Goal: Find specific page/section: Find specific page/section

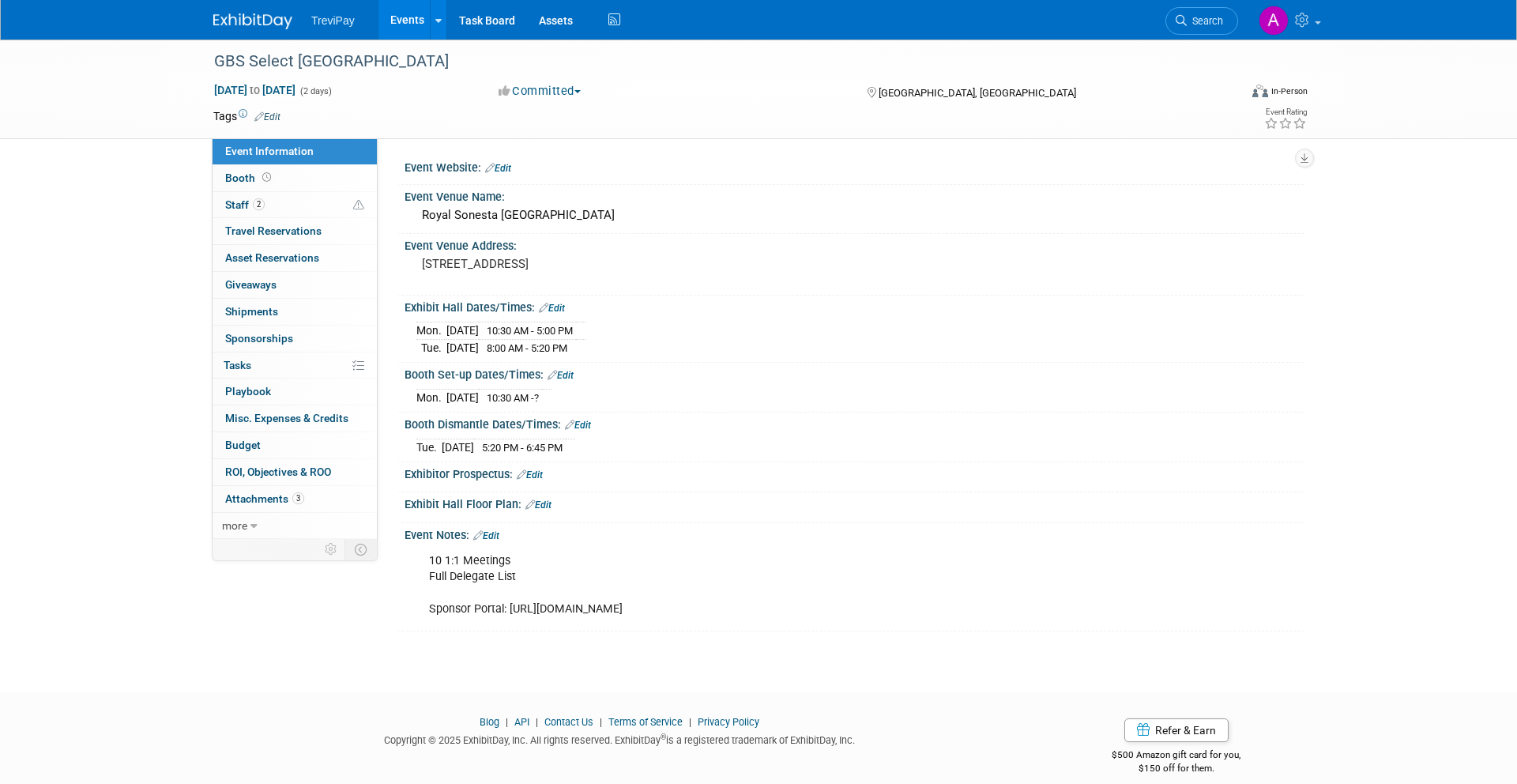
click at [263, 24] on img at bounding box center [252, 21] width 79 height 16
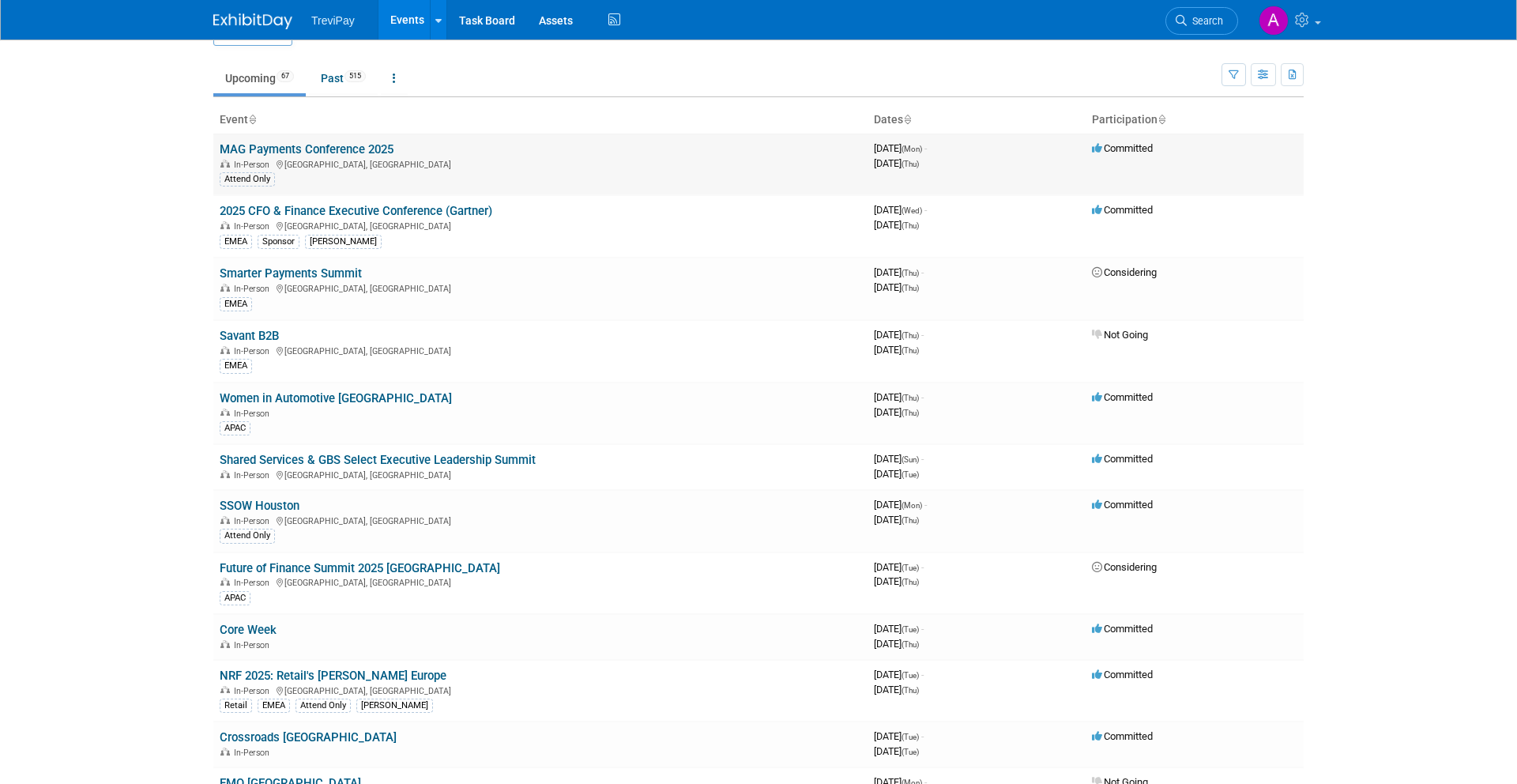
scroll to position [43, 0]
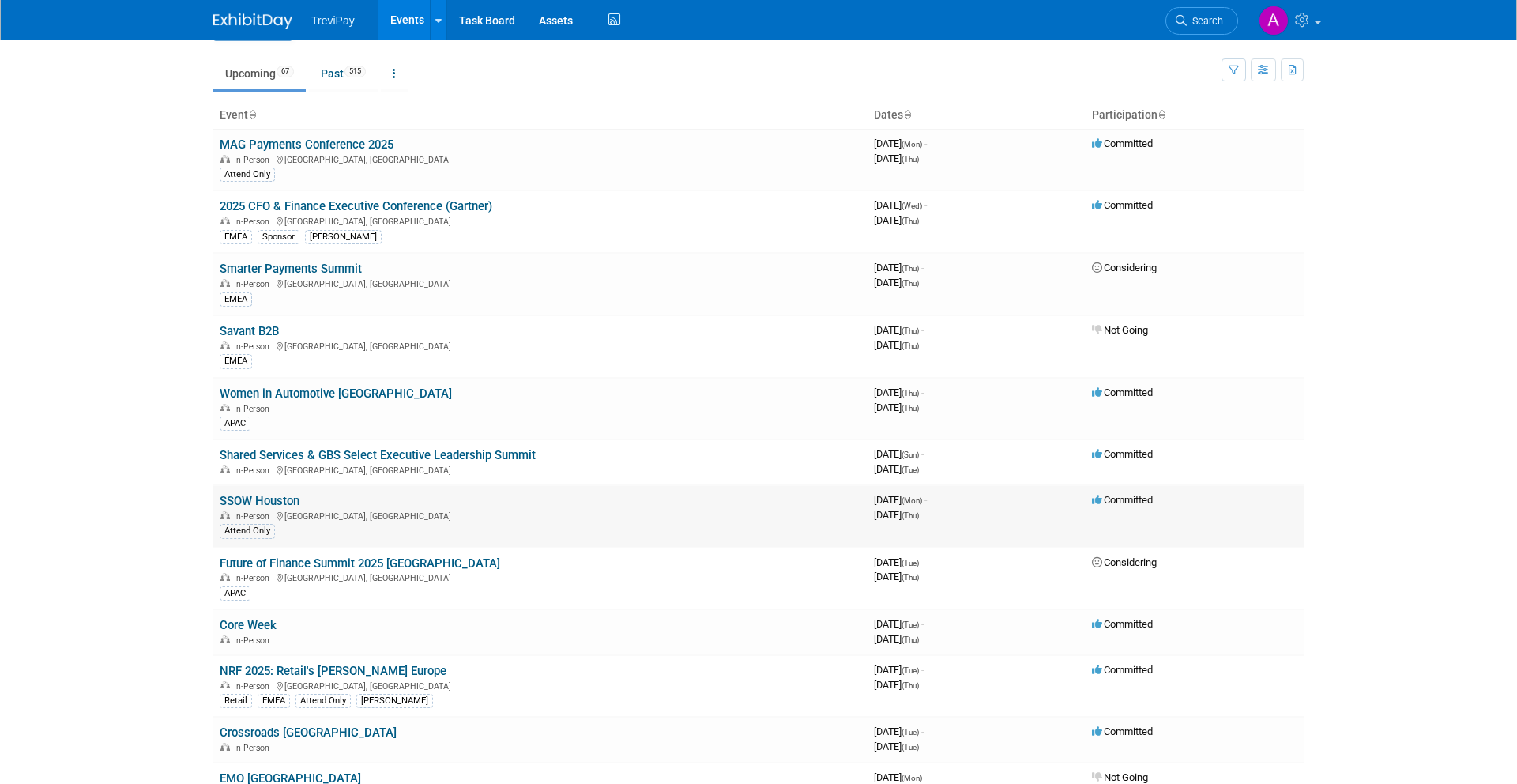
click at [279, 494] on link "SSOW Houston" at bounding box center [260, 501] width 80 height 14
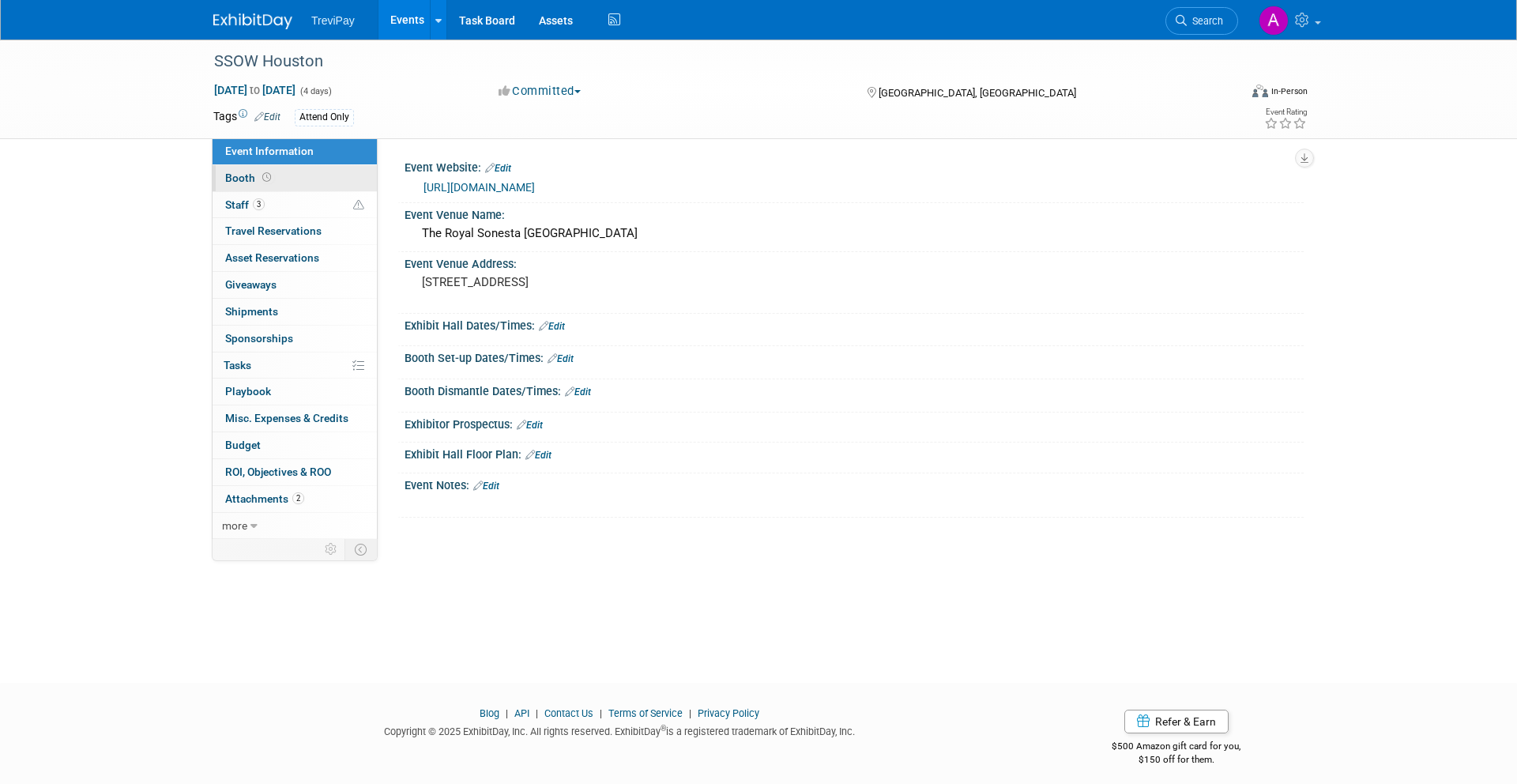
click at [292, 185] on link "Booth" at bounding box center [294, 178] width 164 height 27
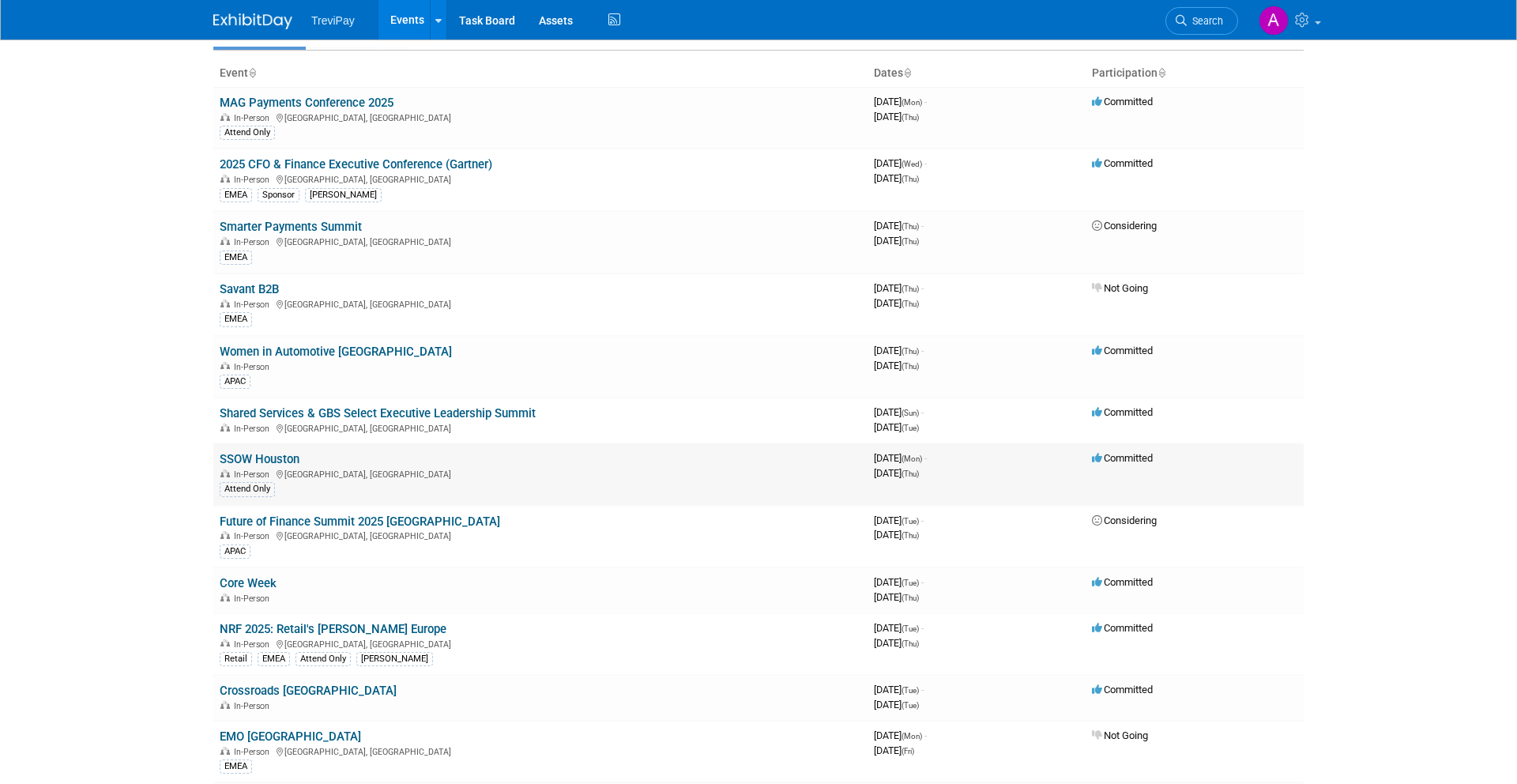
scroll to position [98, 0]
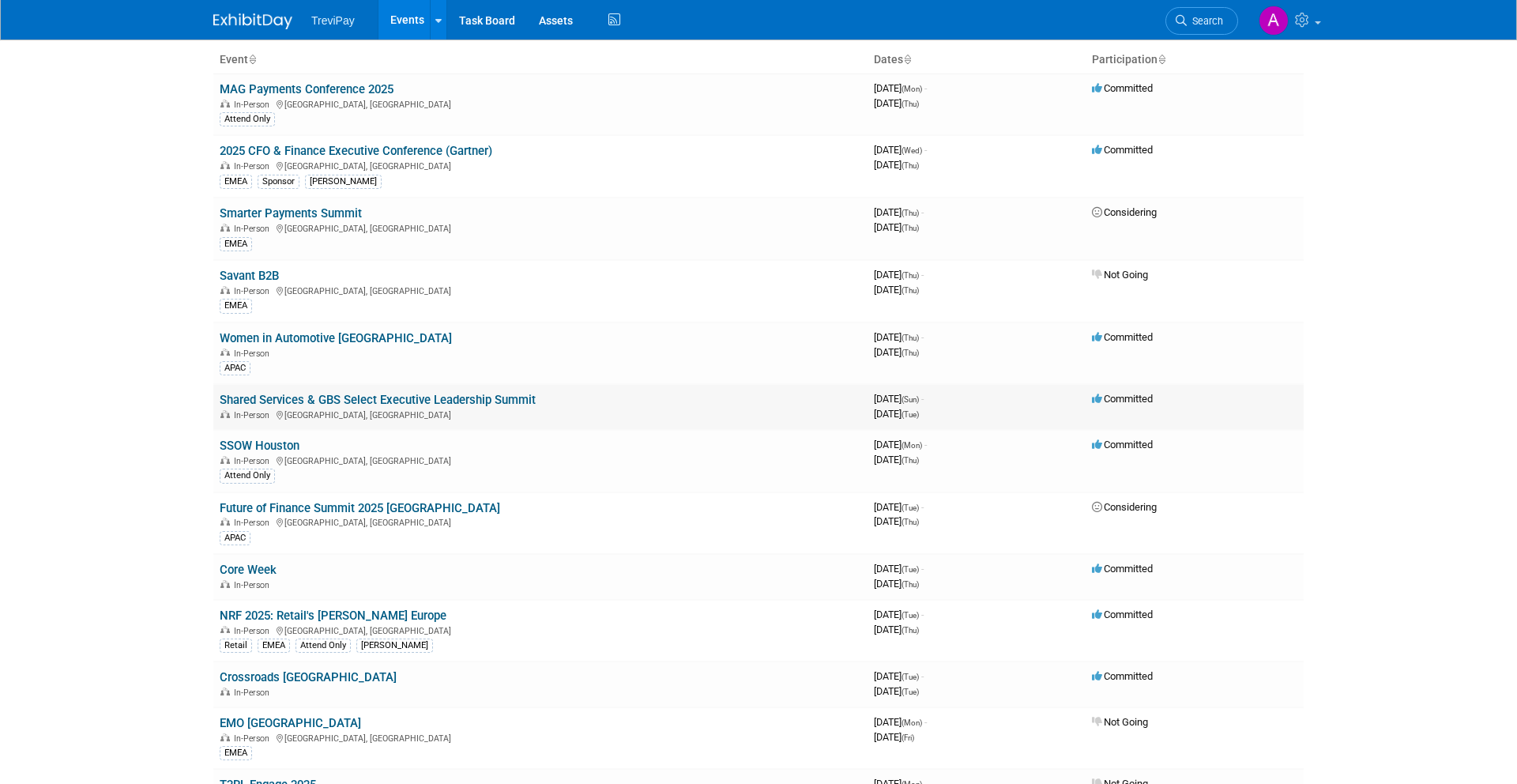
click at [329, 402] on link "Shared Services & GBS Select Executive Leadership Summit" at bounding box center [377, 399] width 316 height 14
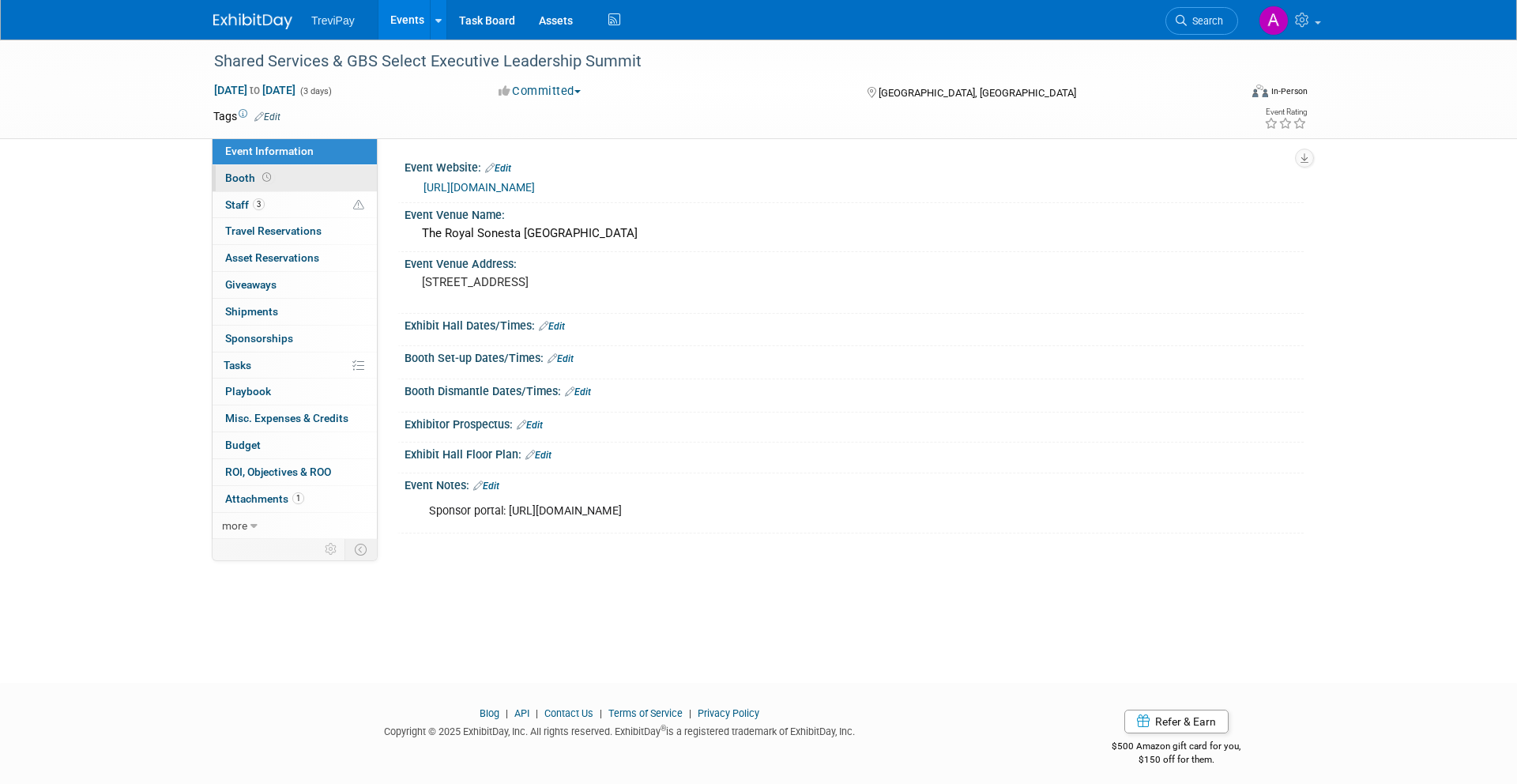
click at [301, 178] on link "Booth" at bounding box center [294, 178] width 164 height 27
